Goal: Information Seeking & Learning: Learn about a topic

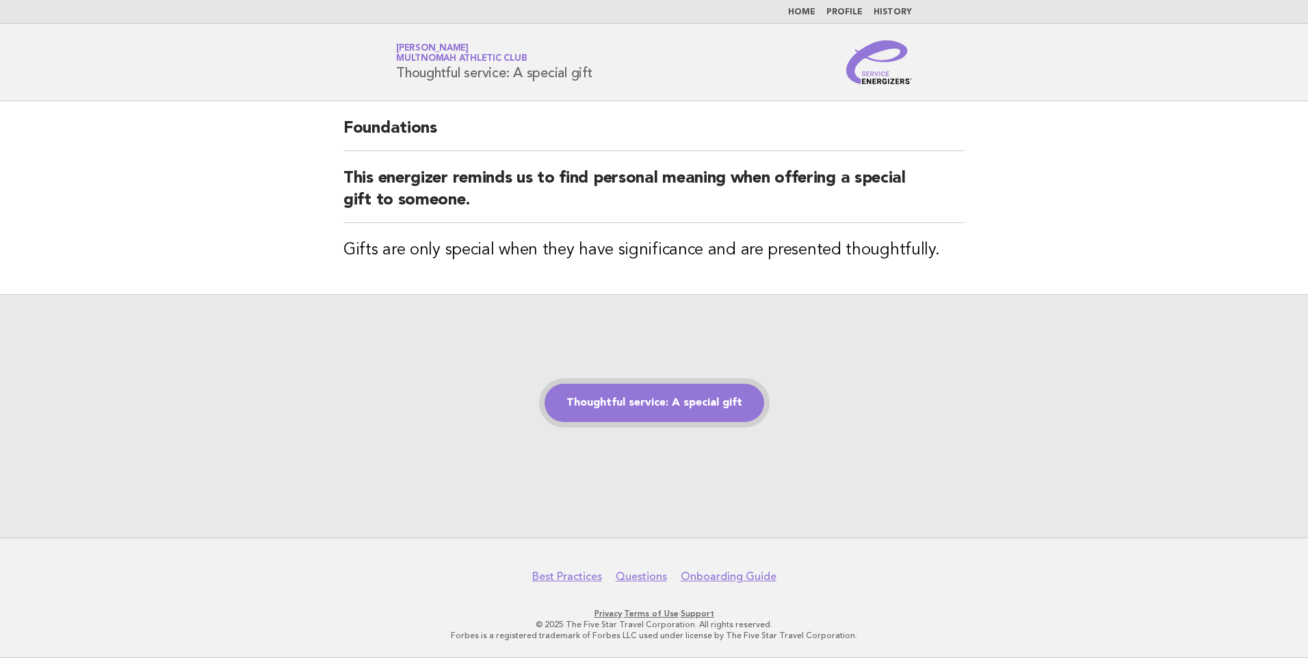
click at [649, 402] on link "Thoughtful service: A special gift" at bounding box center [655, 403] width 220 height 38
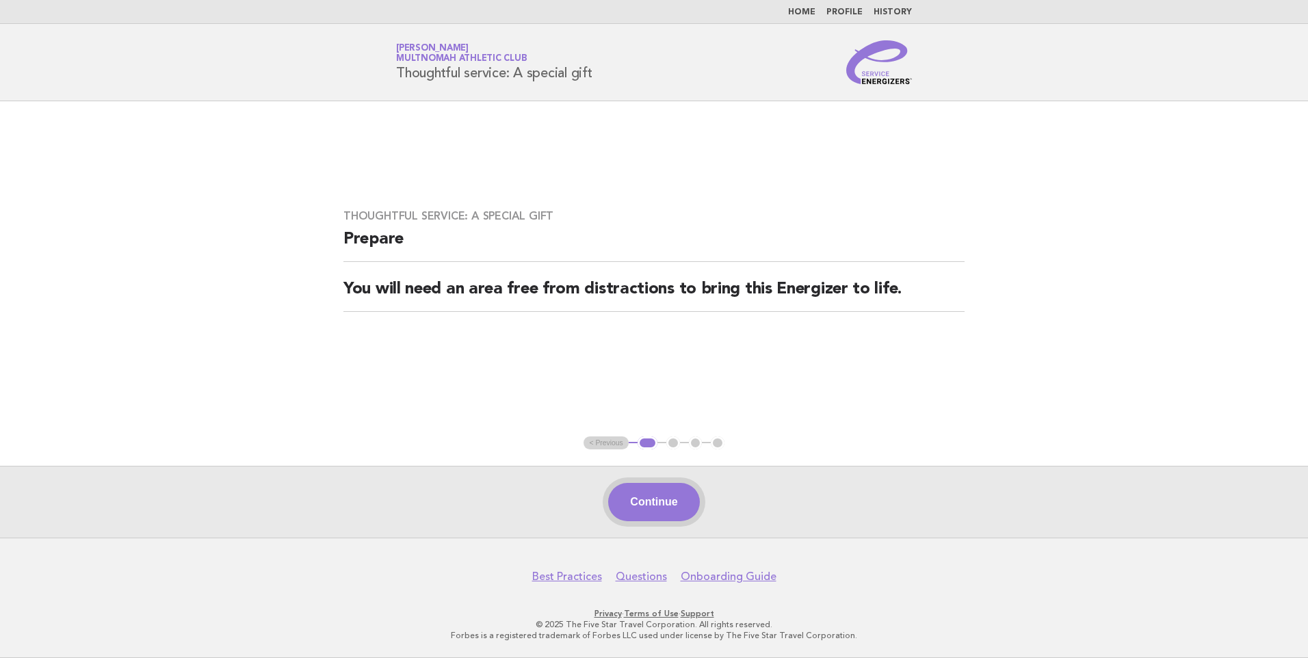
click at [655, 507] on button "Continue" at bounding box center [653, 502] width 91 height 38
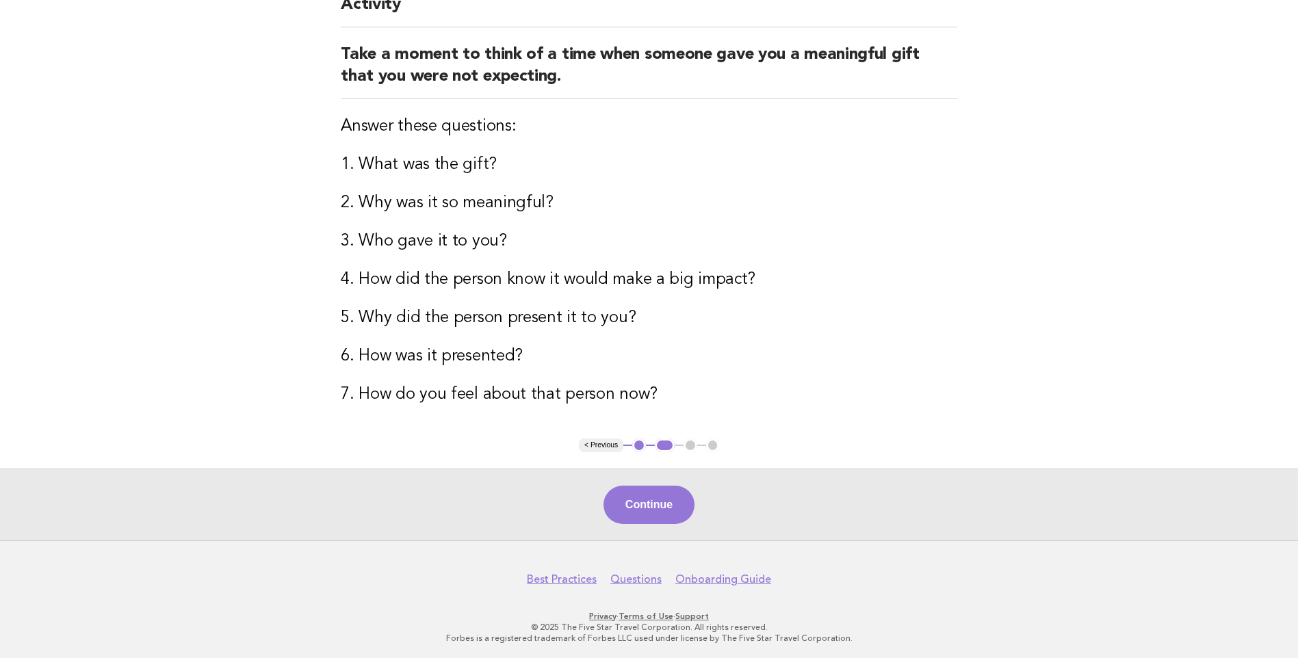
scroll to position [145, 0]
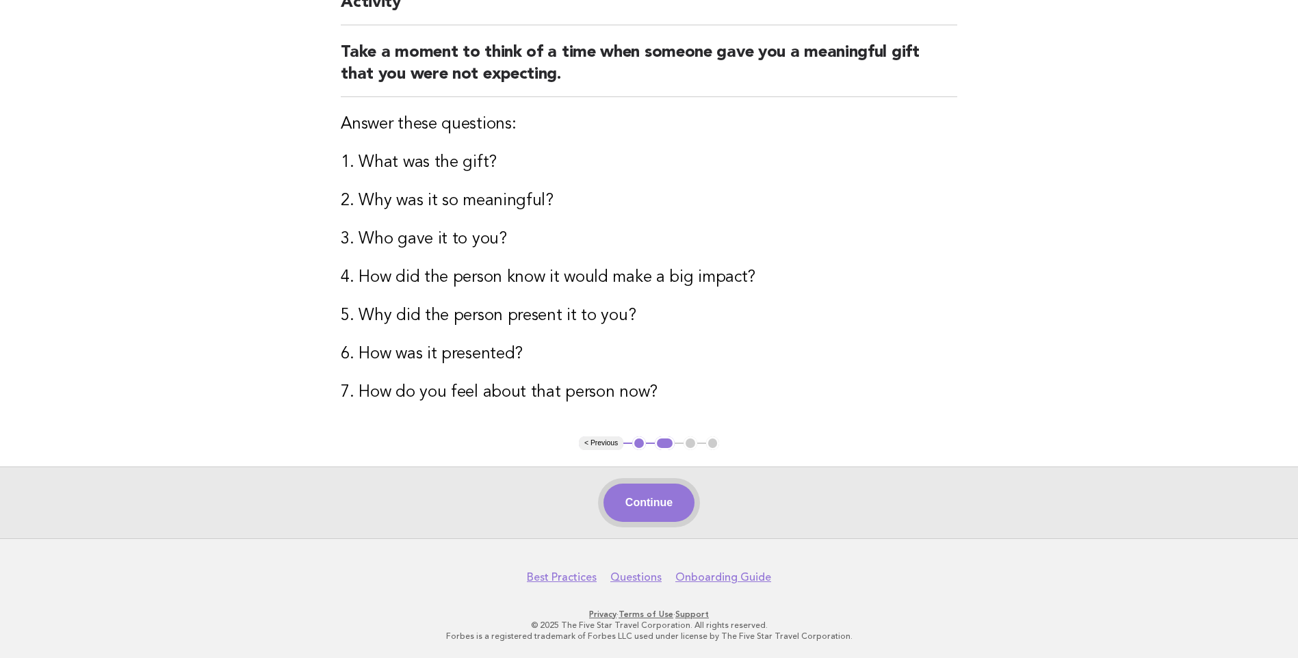
click at [658, 505] on button "Continue" at bounding box center [649, 503] width 91 height 38
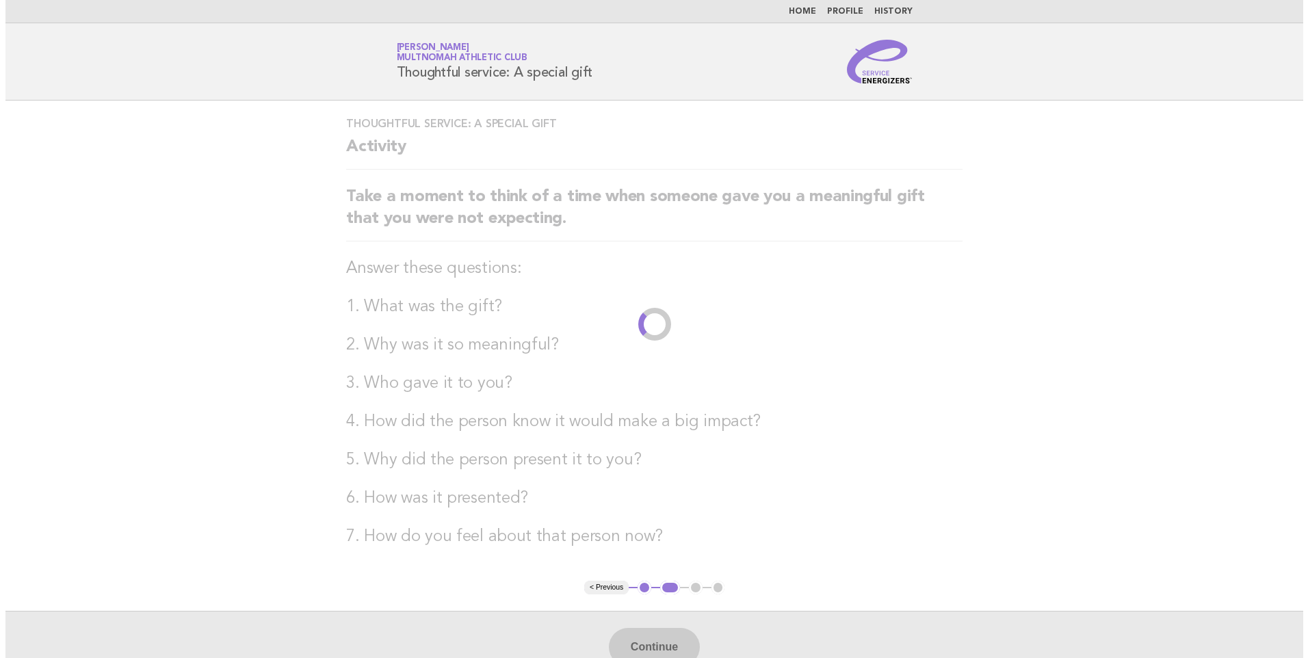
scroll to position [0, 0]
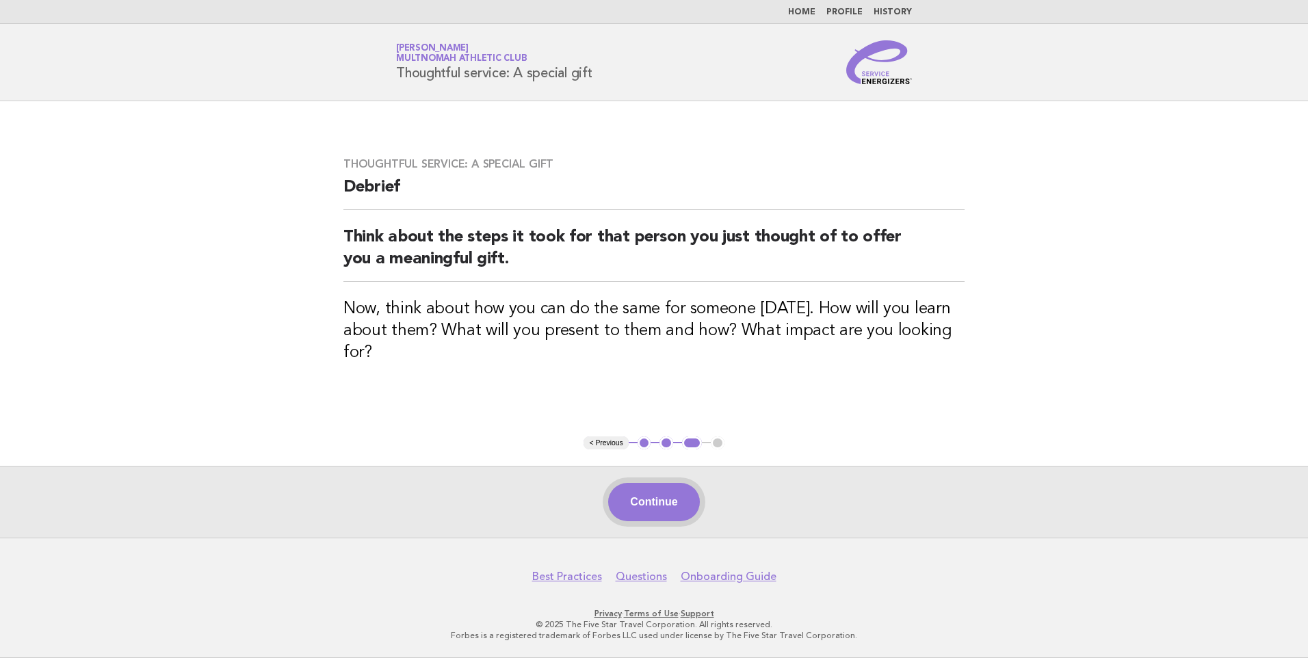
click at [653, 502] on button "Continue" at bounding box center [653, 502] width 91 height 38
